Goal: Transaction & Acquisition: Purchase product/service

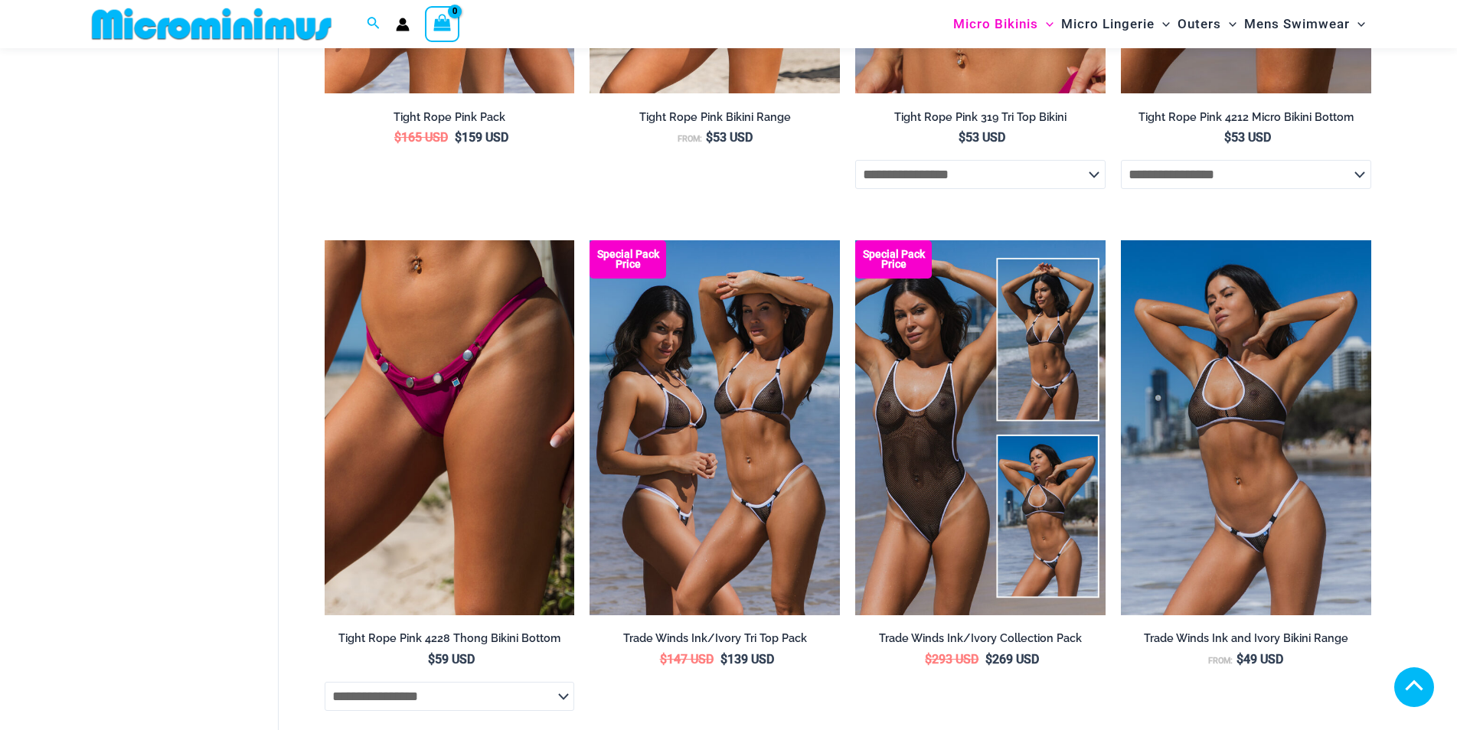
scroll to position [1210, 0]
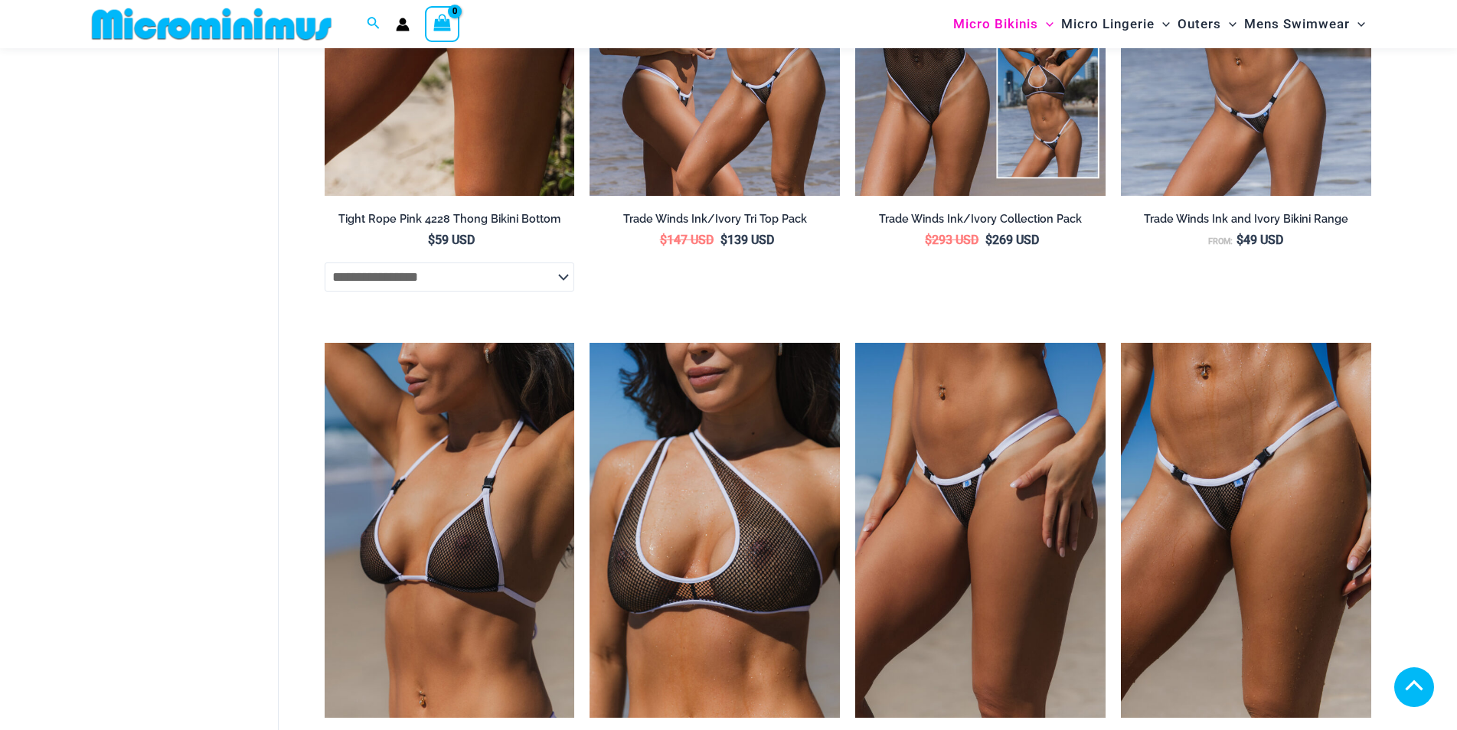
scroll to position [2205, 0]
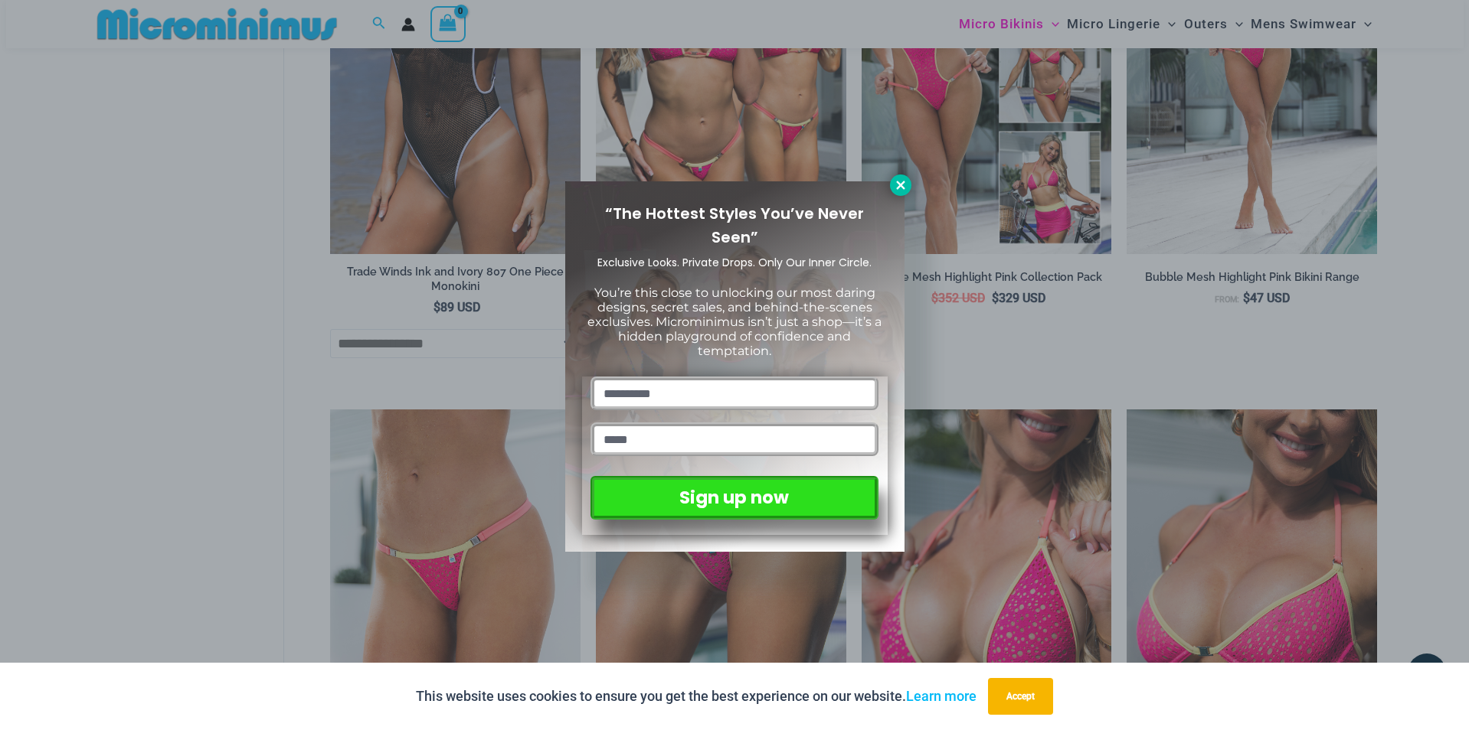
click at [904, 186] on icon at bounding box center [901, 185] width 14 height 14
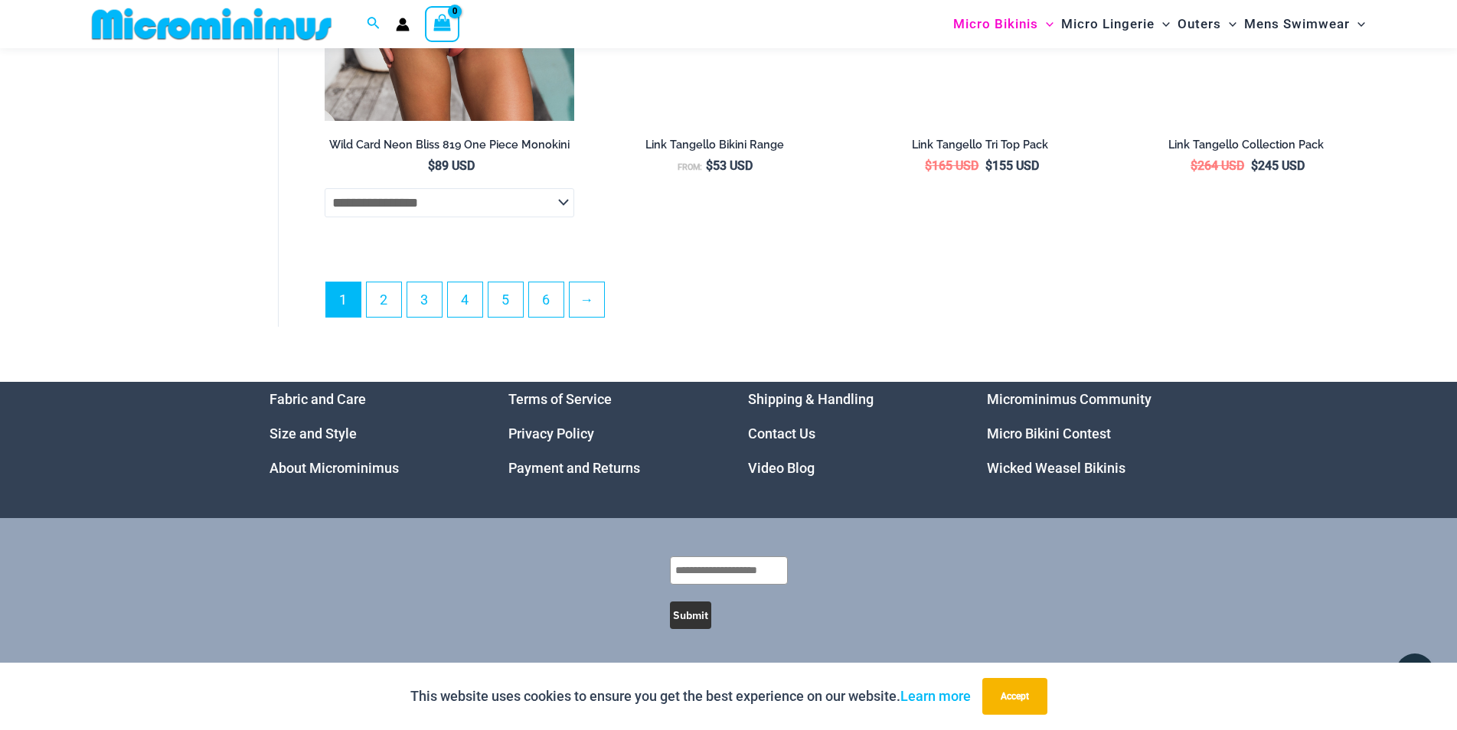
scroll to position [4962, 0]
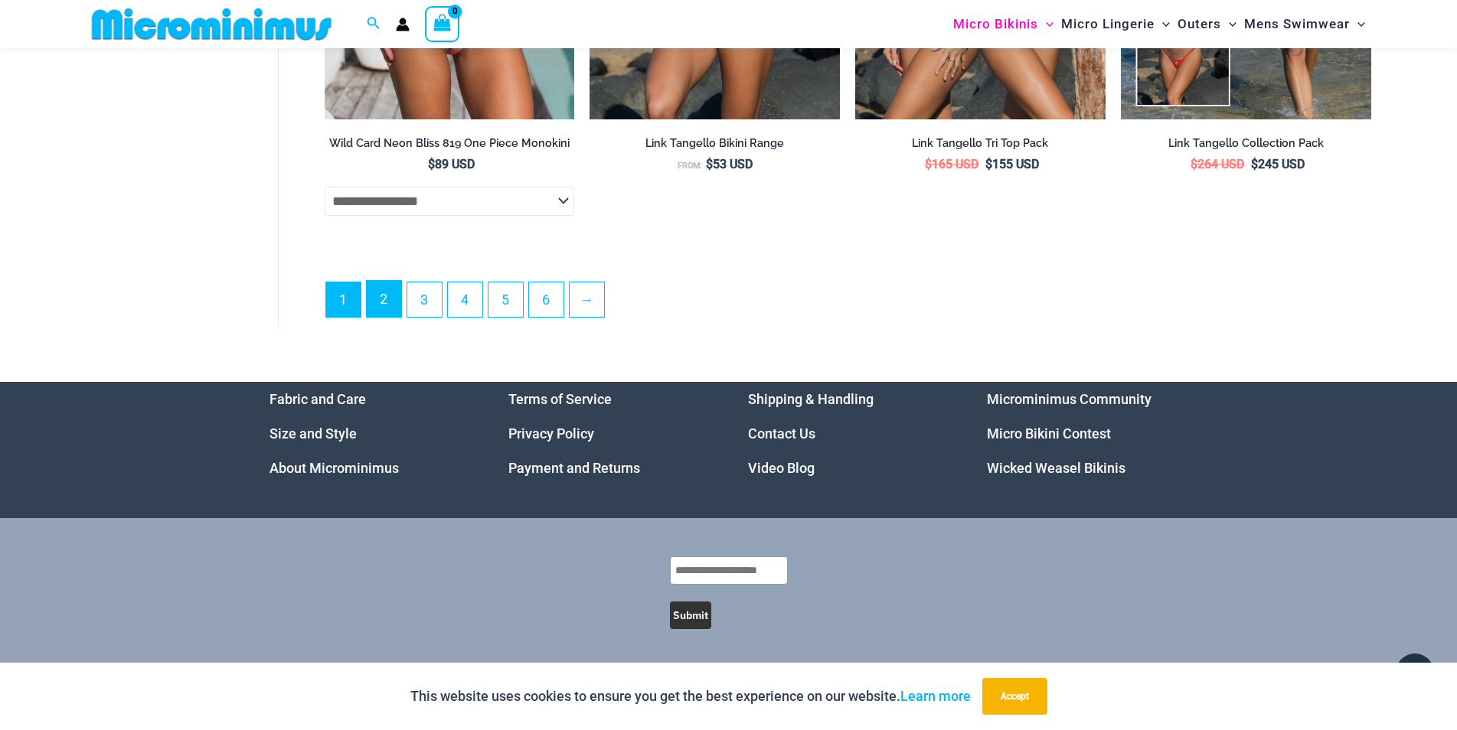
click at [401, 302] on link "2" at bounding box center [384, 299] width 34 height 36
